Goal: Navigation & Orientation: Find specific page/section

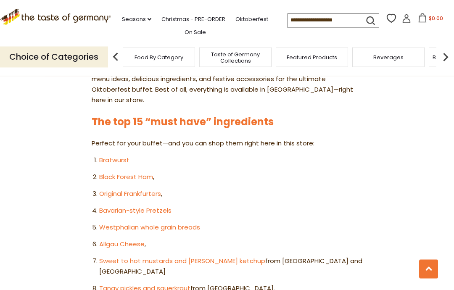
scroll to position [436, 0]
click at [132, 172] on link "Black Forest Ham" at bounding box center [126, 176] width 54 height 9
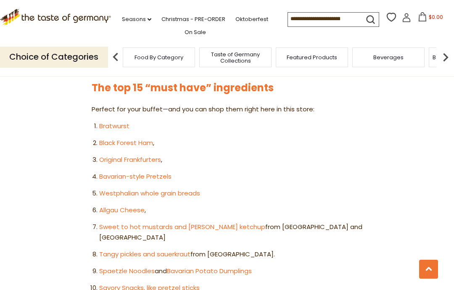
click at [122, 205] on link "Allgau Cheese" at bounding box center [121, 209] width 45 height 9
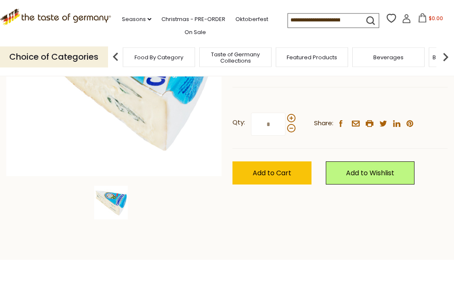
scroll to position [147, 0]
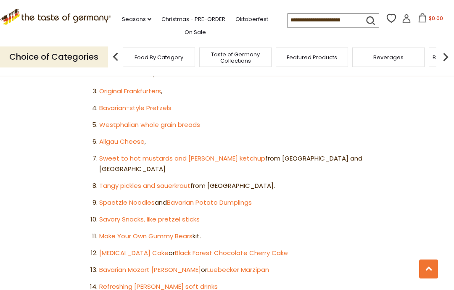
scroll to position [539, 0]
click at [123, 198] on link "Spaetzle Noodles" at bounding box center [126, 202] width 55 height 9
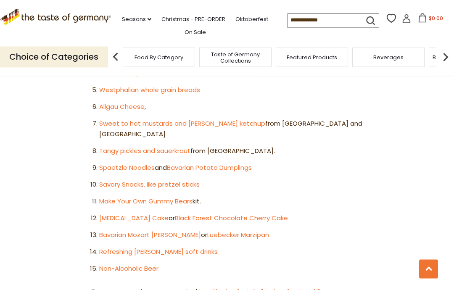
scroll to position [573, 0]
click at [132, 247] on link "Refreshing [PERSON_NAME] soft drinks" at bounding box center [158, 251] width 118 height 9
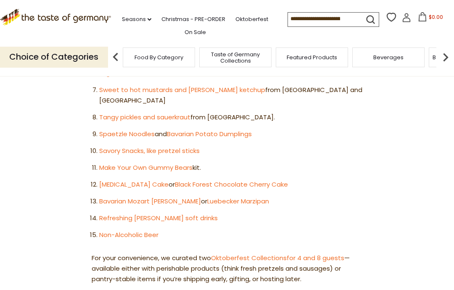
click at [130, 197] on link "Bavarian Mozart [PERSON_NAME]" at bounding box center [150, 201] width 102 height 9
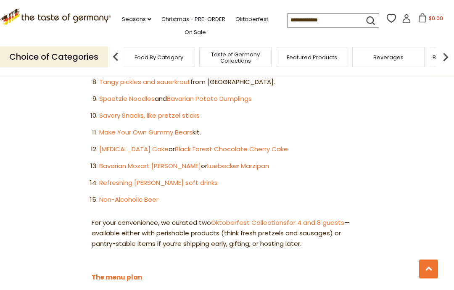
scroll to position [642, 0]
click at [259, 218] on link "Oktoberfest Collections" at bounding box center [249, 222] width 76 height 9
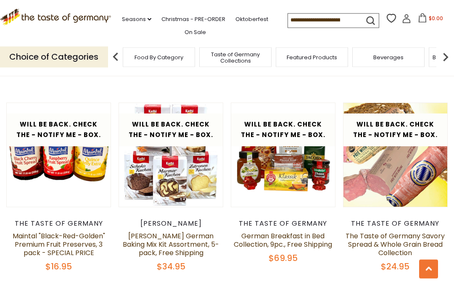
scroll to position [1051, 0]
